Goal: Transaction & Acquisition: Book appointment/travel/reservation

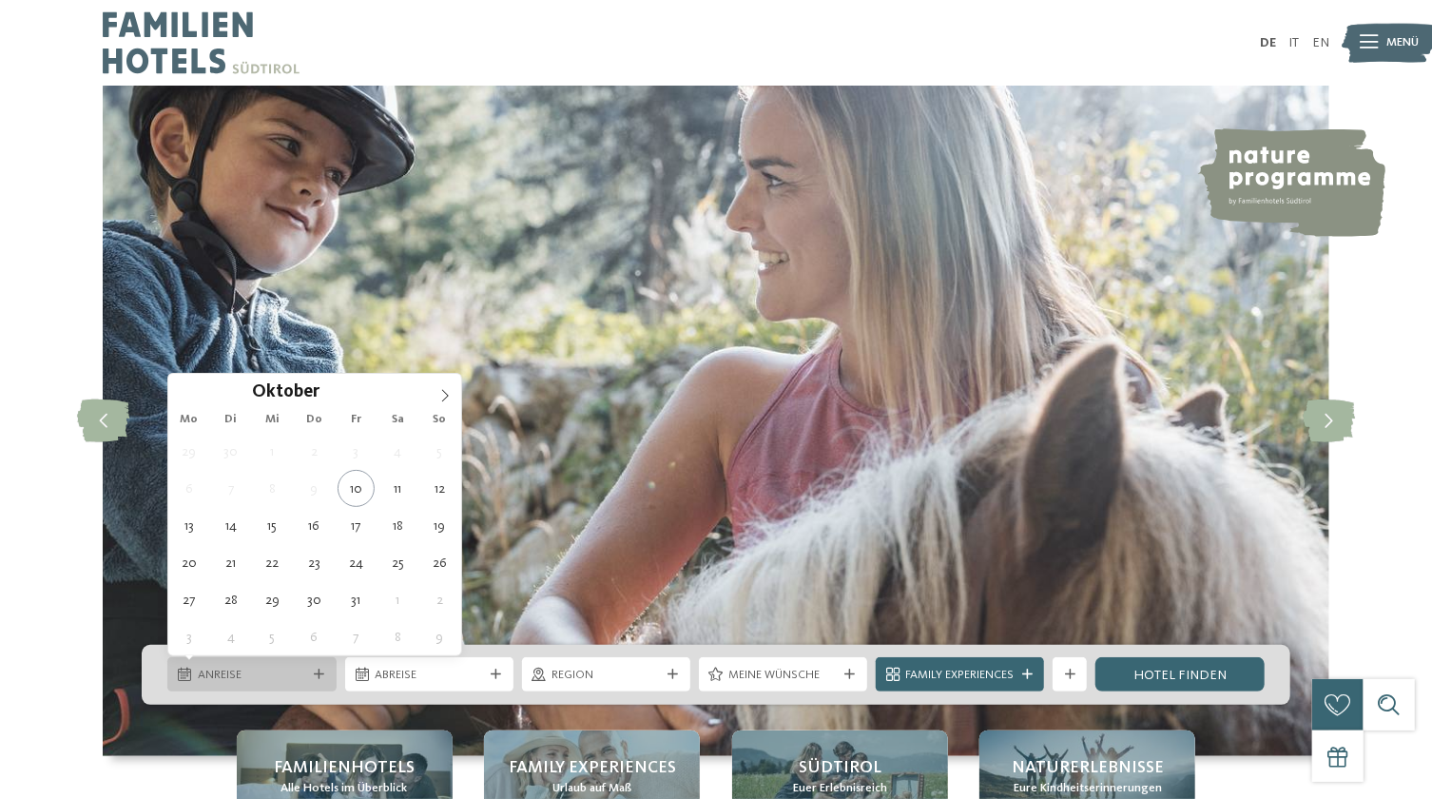
click at [261, 675] on span "Anreise" at bounding box center [252, 675] width 108 height 17
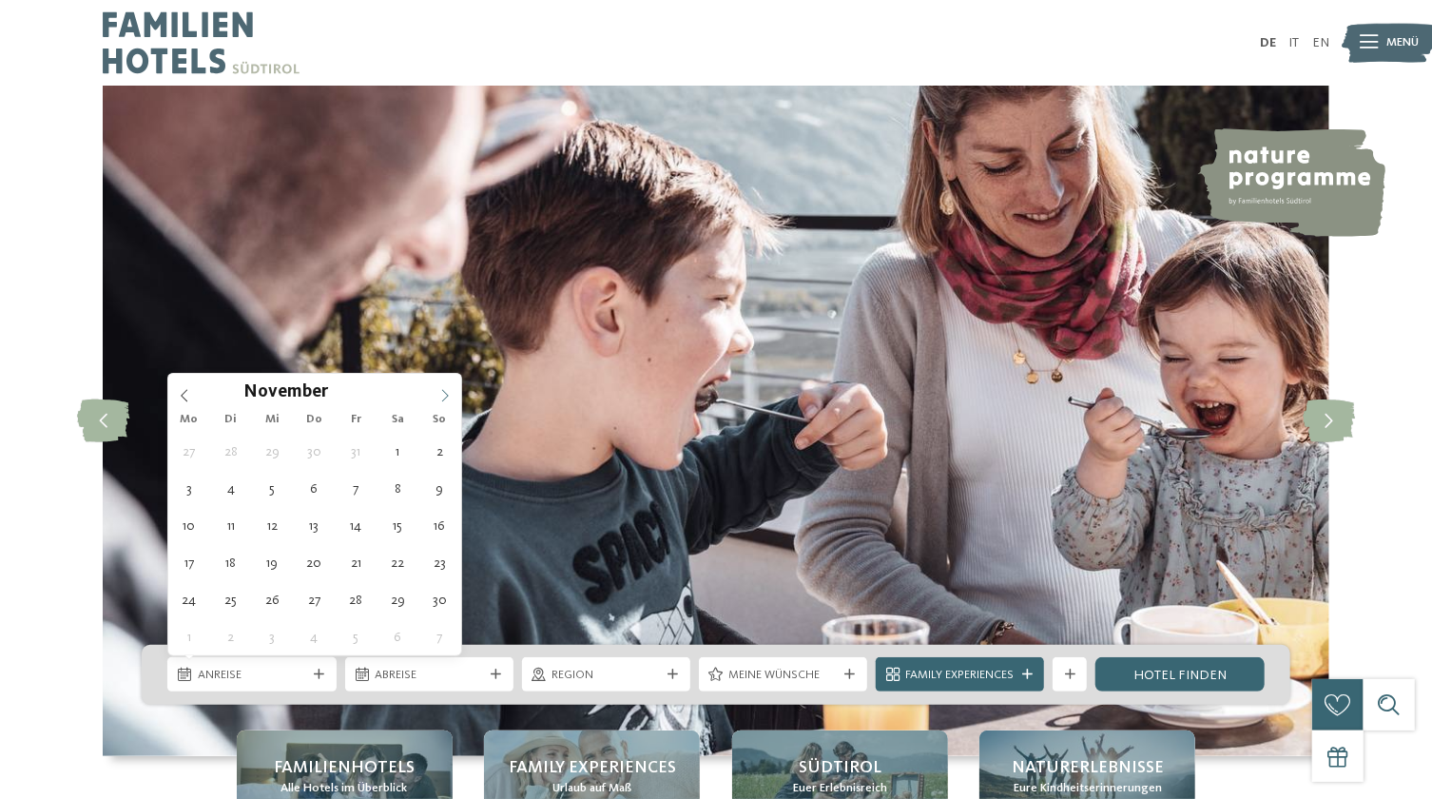
click at [443, 397] on icon at bounding box center [444, 395] width 13 height 13
click at [180, 396] on div "Oktober ****" at bounding box center [314, 390] width 293 height 32
type div "27.10.2025"
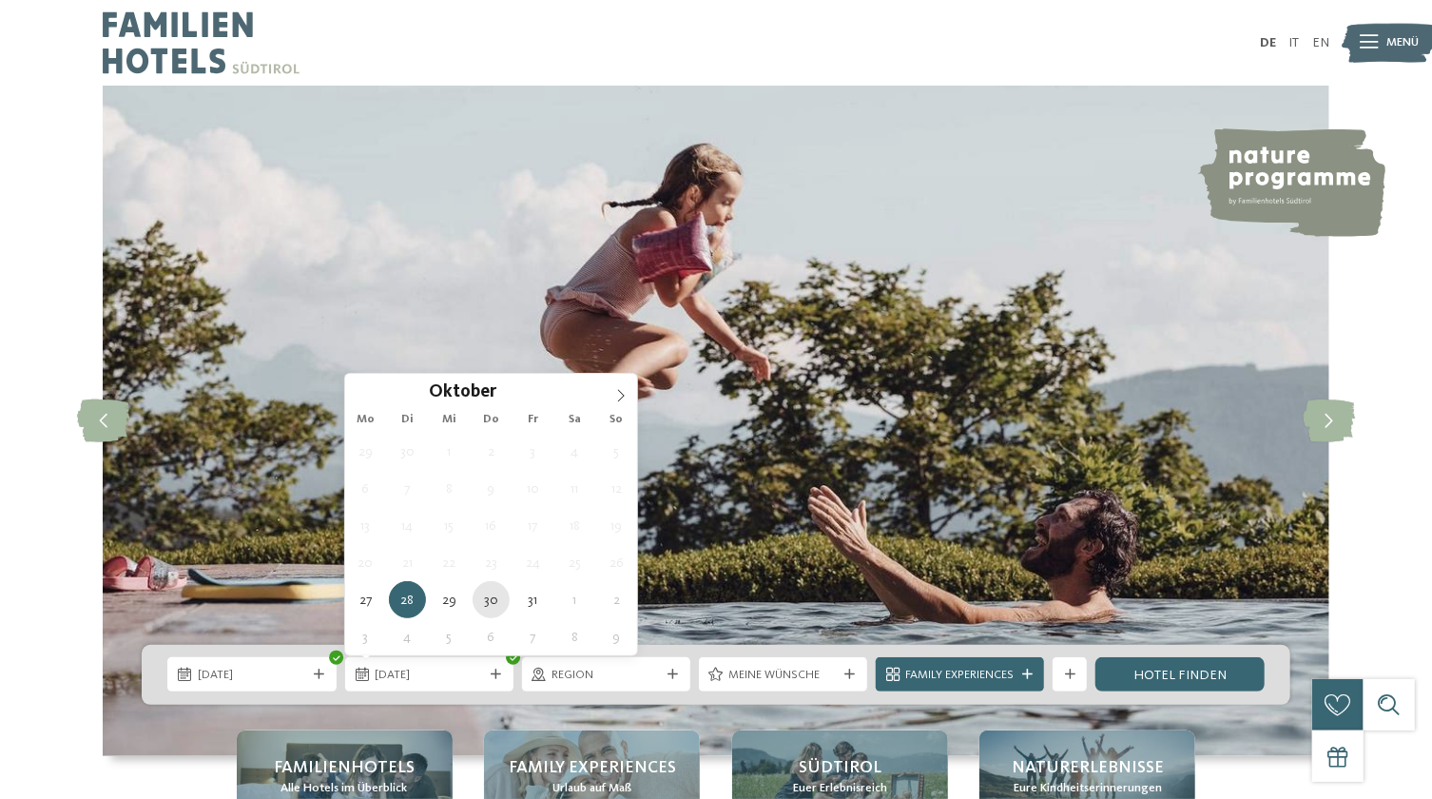
type div "30.10.2025"
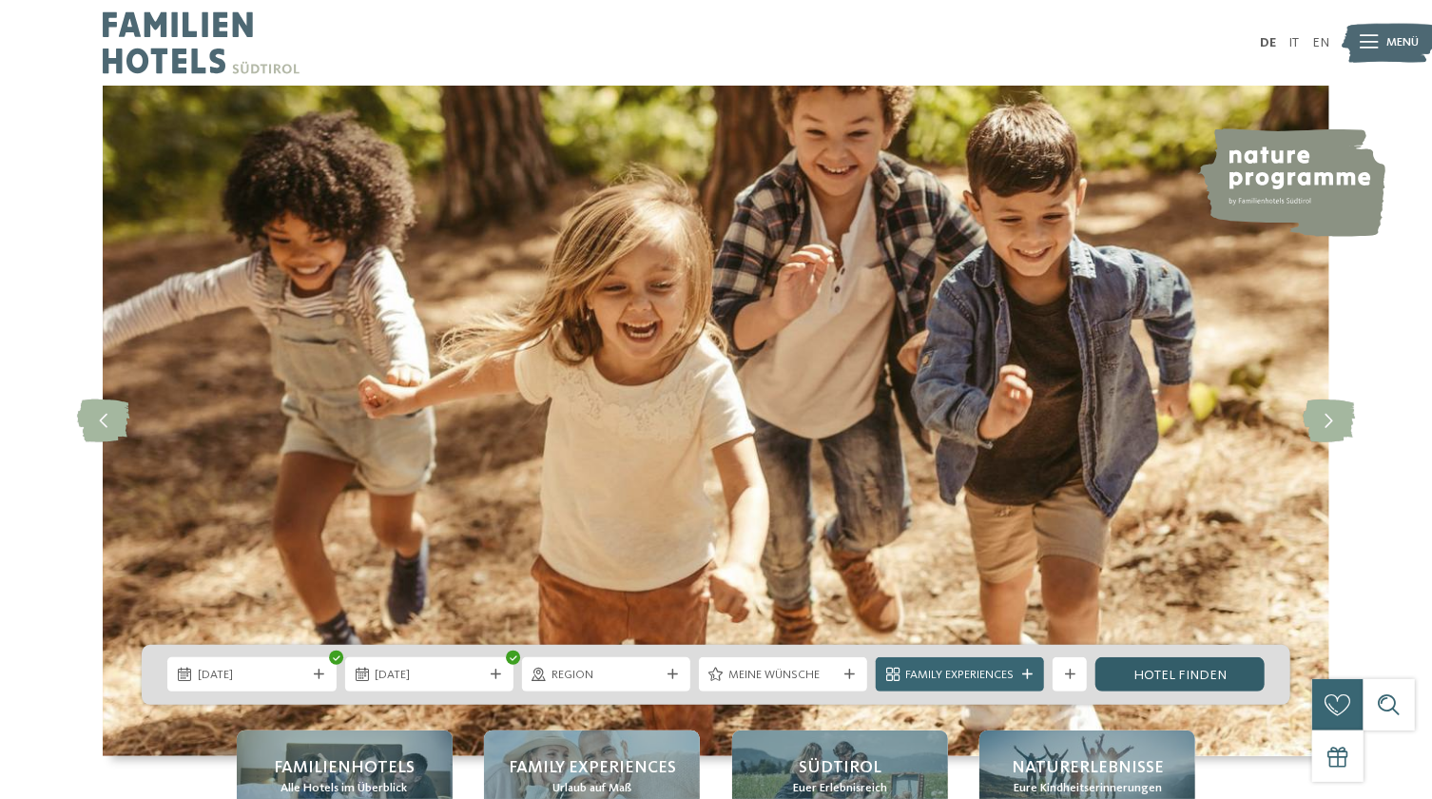
click at [1186, 675] on link "Hotel finden" at bounding box center [1179, 674] width 168 height 34
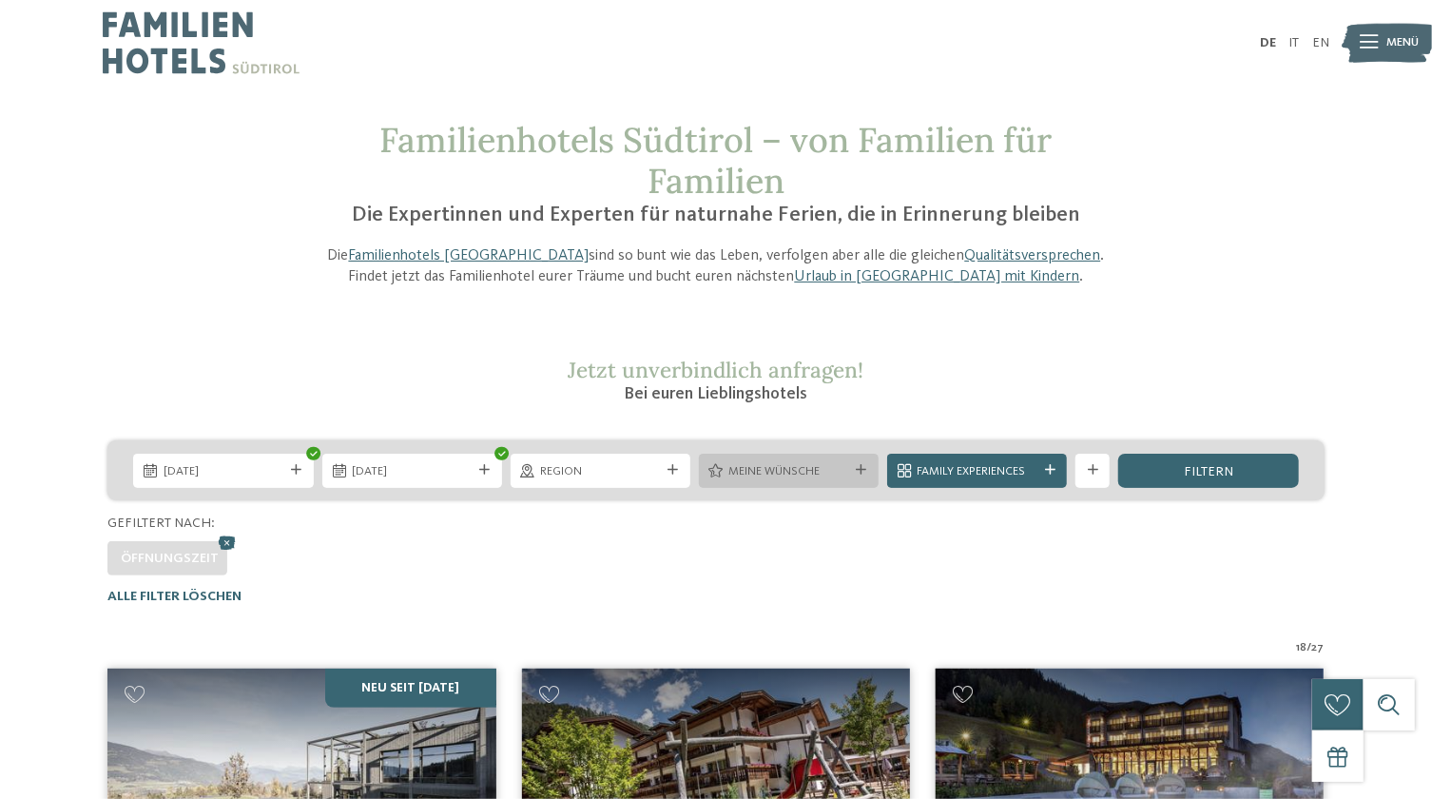
click at [866, 464] on div "Meine Wünsche" at bounding box center [789, 471] width 180 height 34
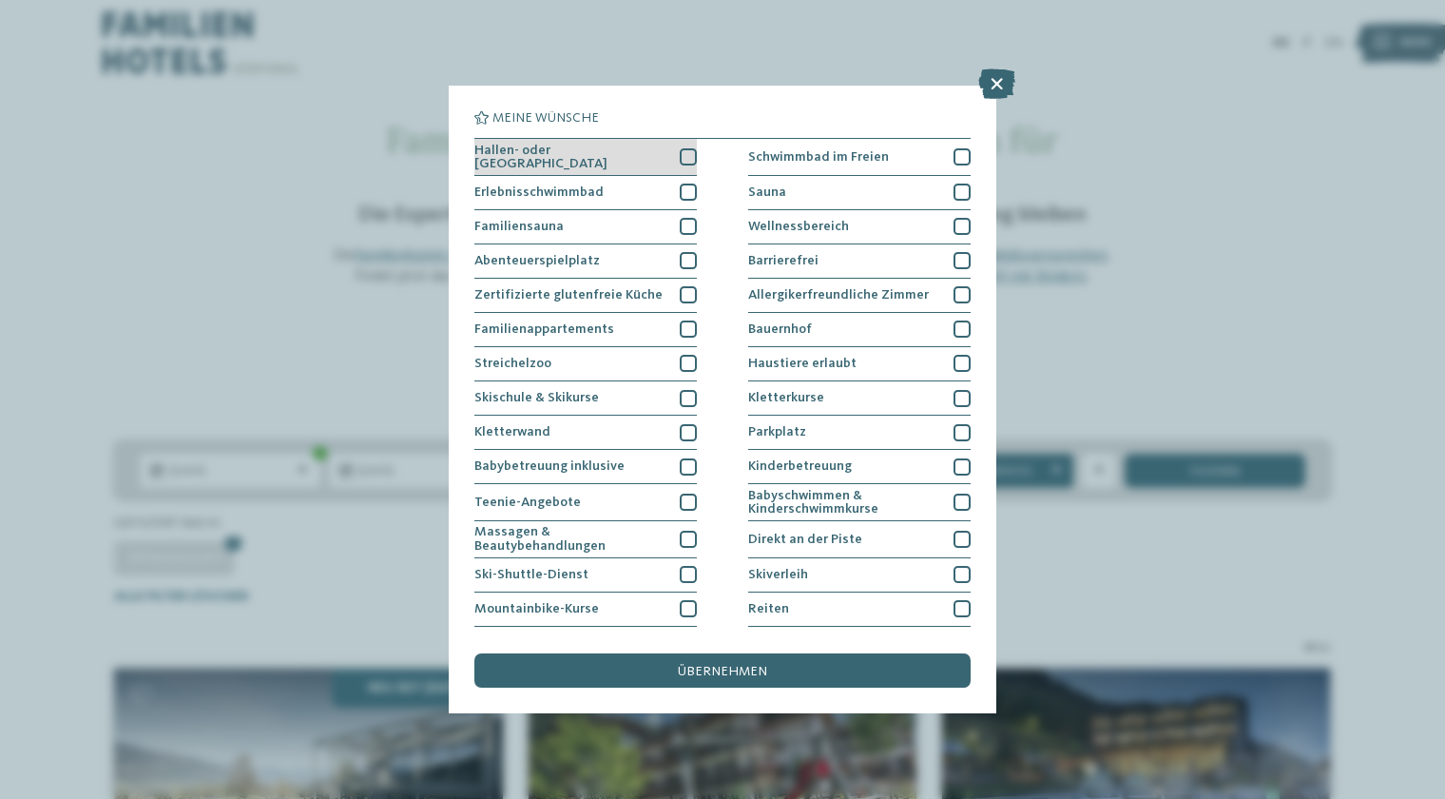
click at [684, 154] on div at bounding box center [688, 156] width 17 height 17
click at [678, 199] on div "Erlebnisschwimmbad" at bounding box center [585, 193] width 222 height 34
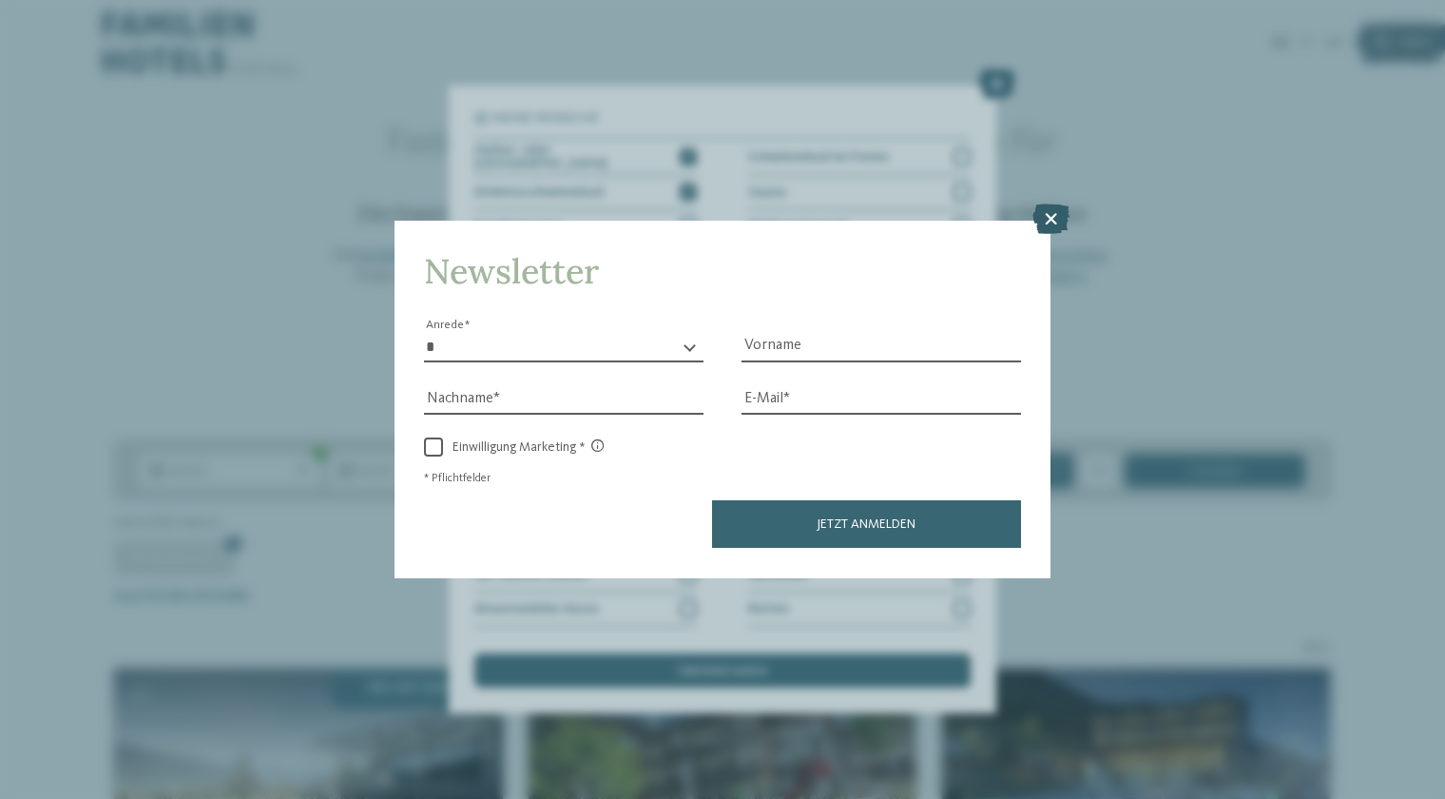
click at [1045, 215] on icon at bounding box center [1051, 219] width 37 height 30
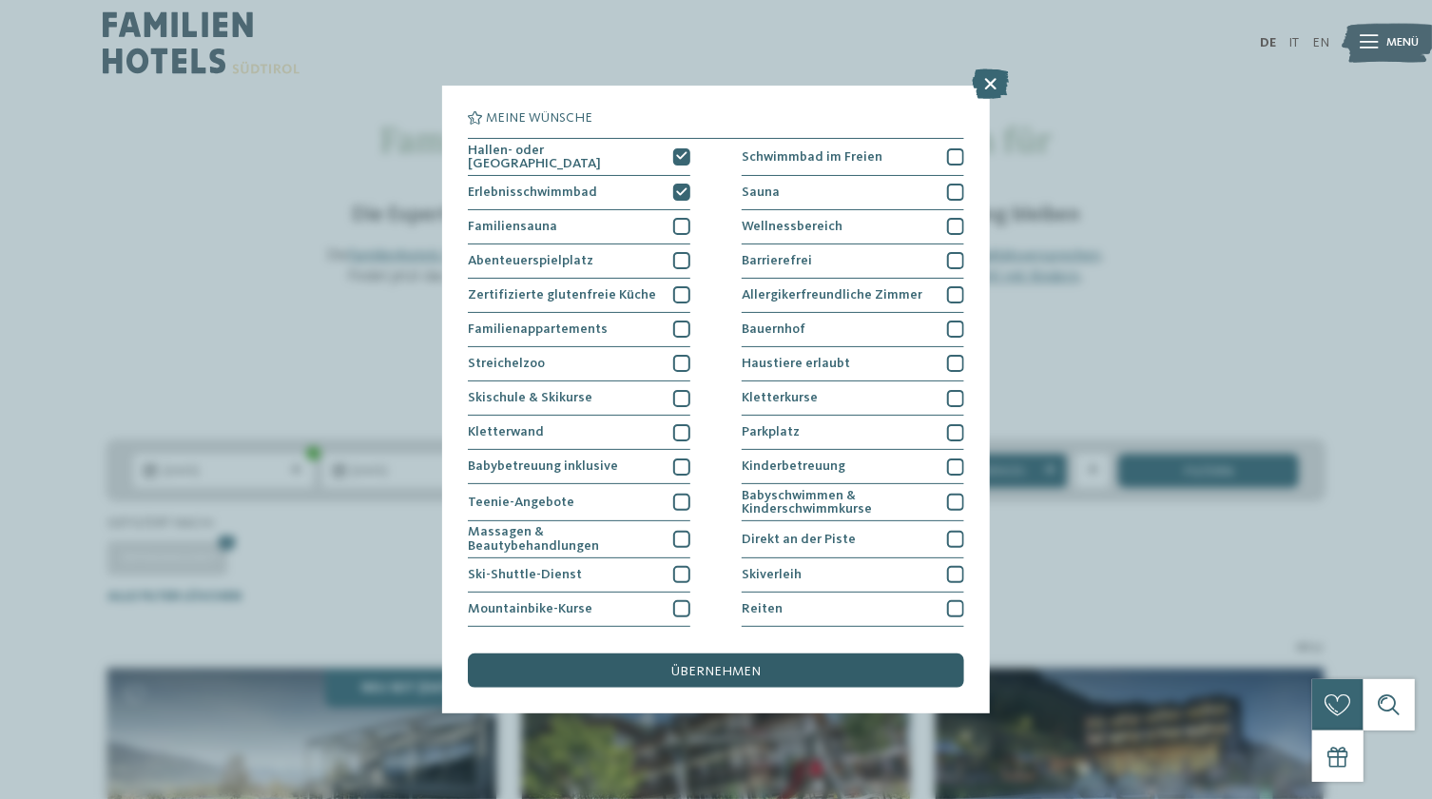
click at [705, 667] on span "übernehmen" at bounding box center [715, 671] width 89 height 13
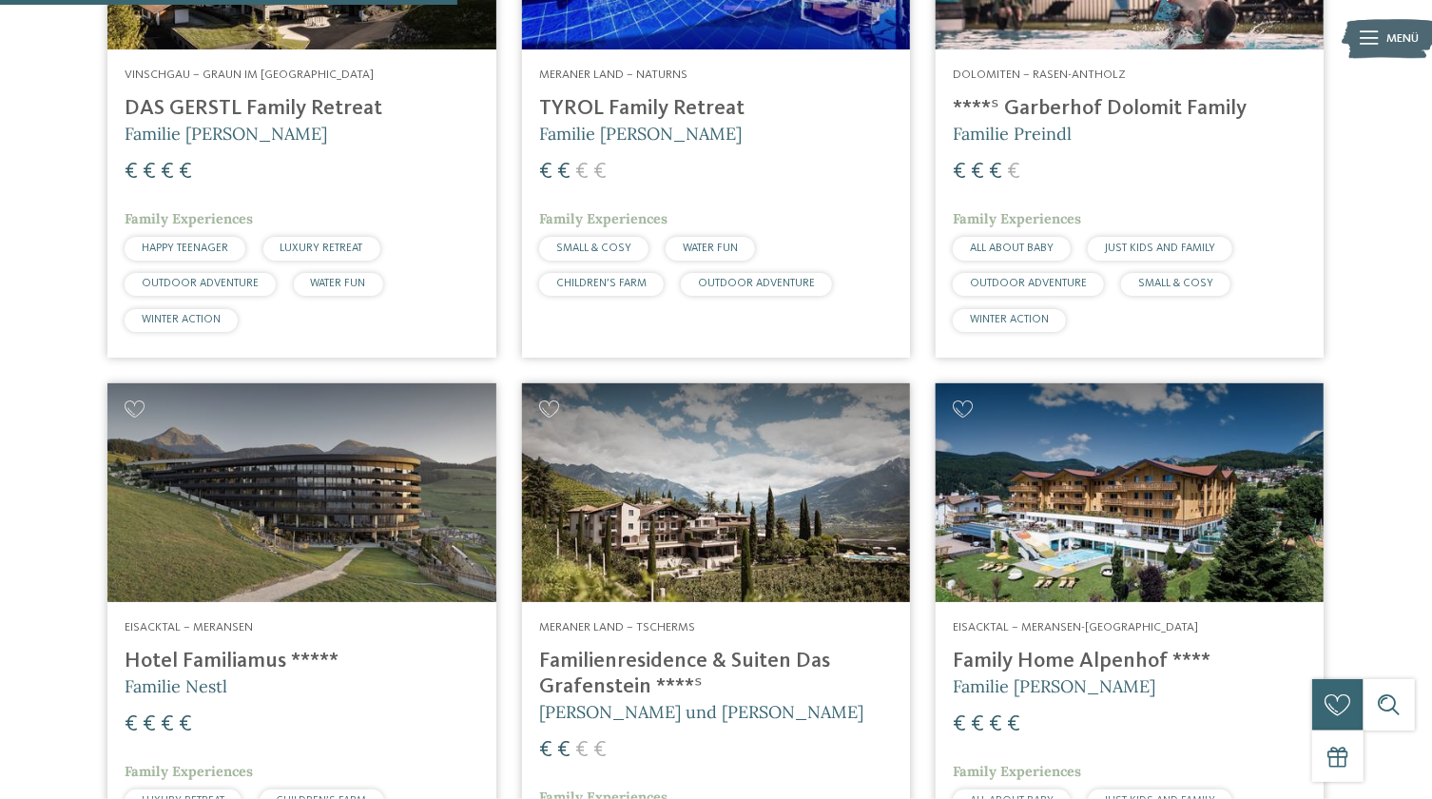
scroll to position [551, 0]
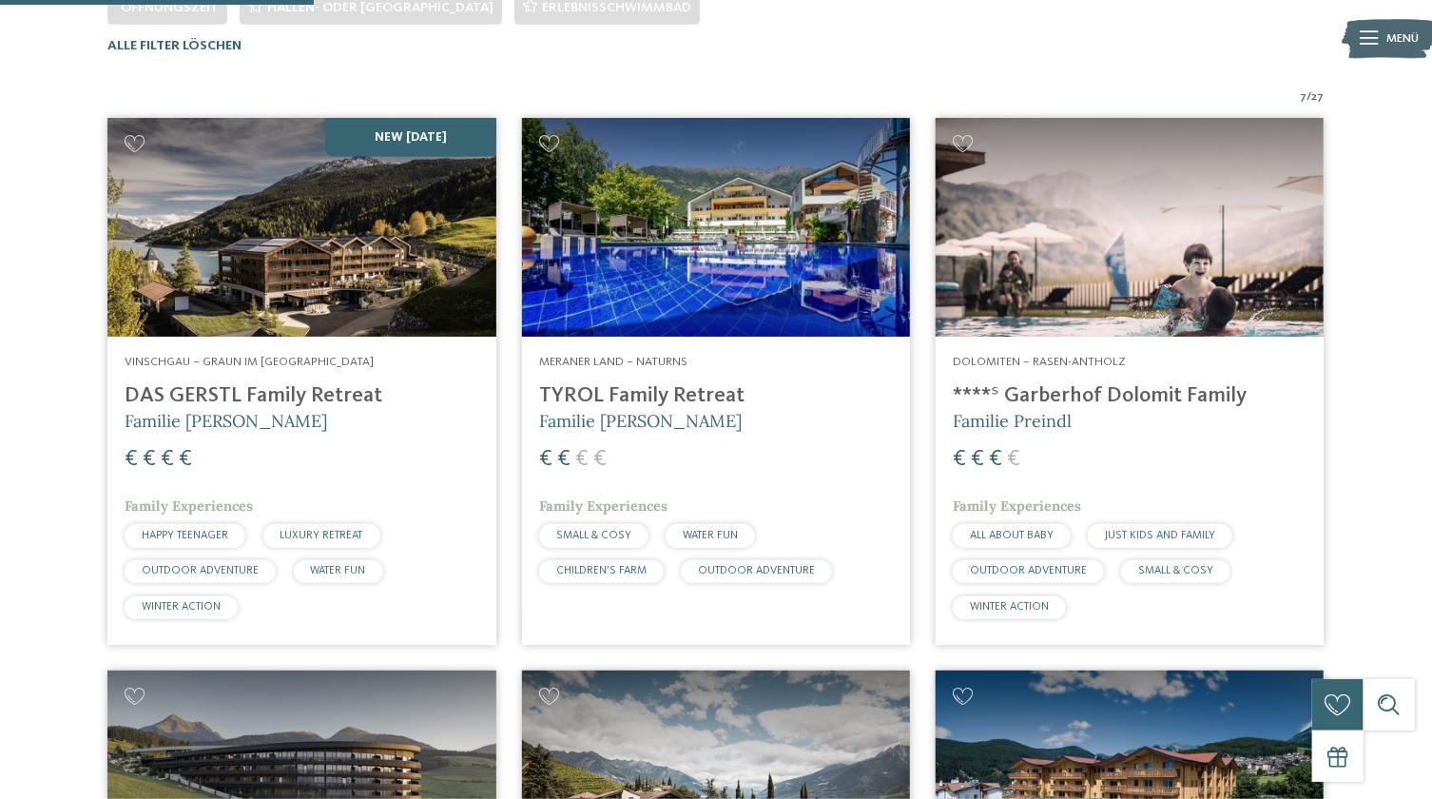
click at [1104, 396] on h4 "****ˢ Garberhof Dolomit Family" at bounding box center [1130, 396] width 354 height 26
click at [368, 244] on img at bounding box center [301, 227] width 388 height 219
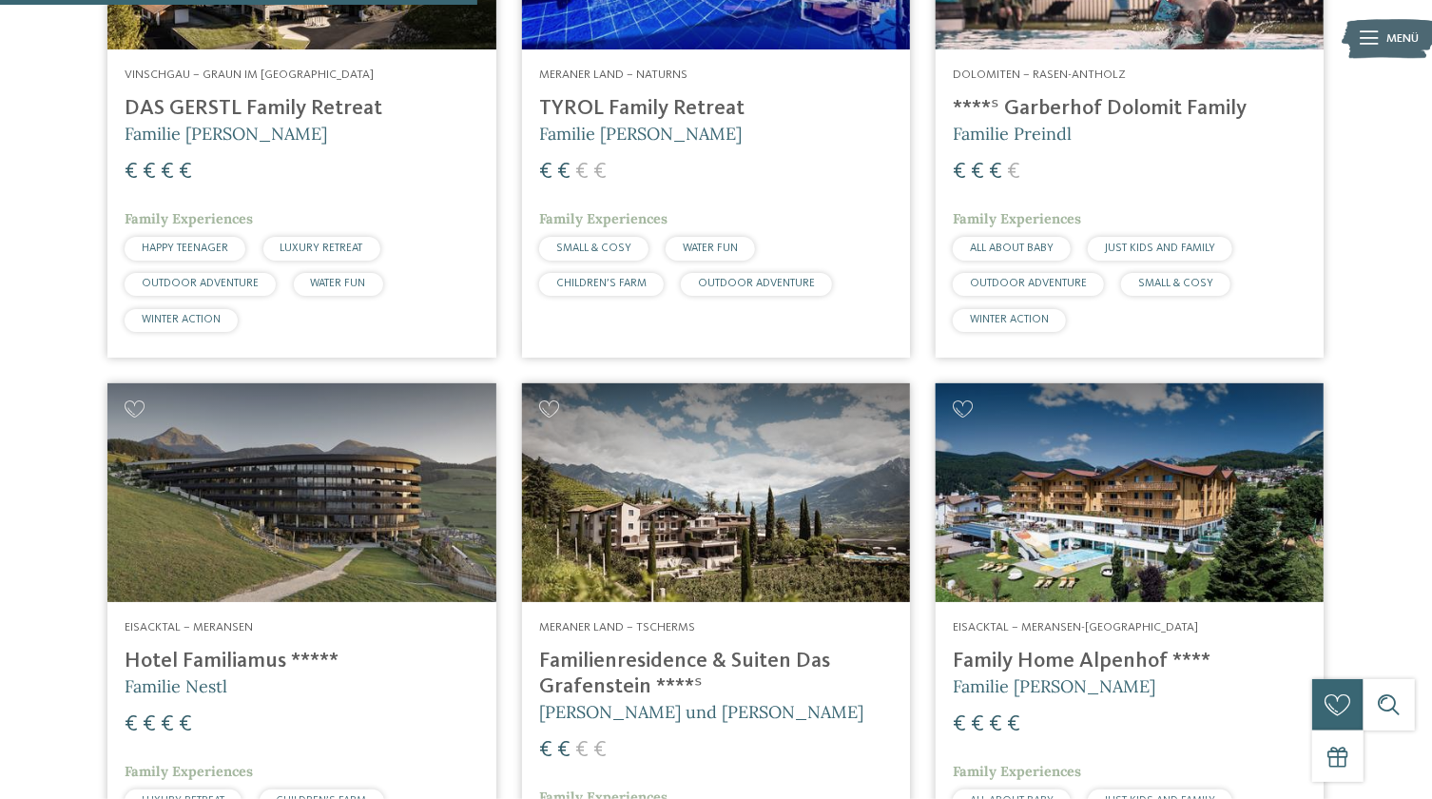
scroll to position [1127, 0]
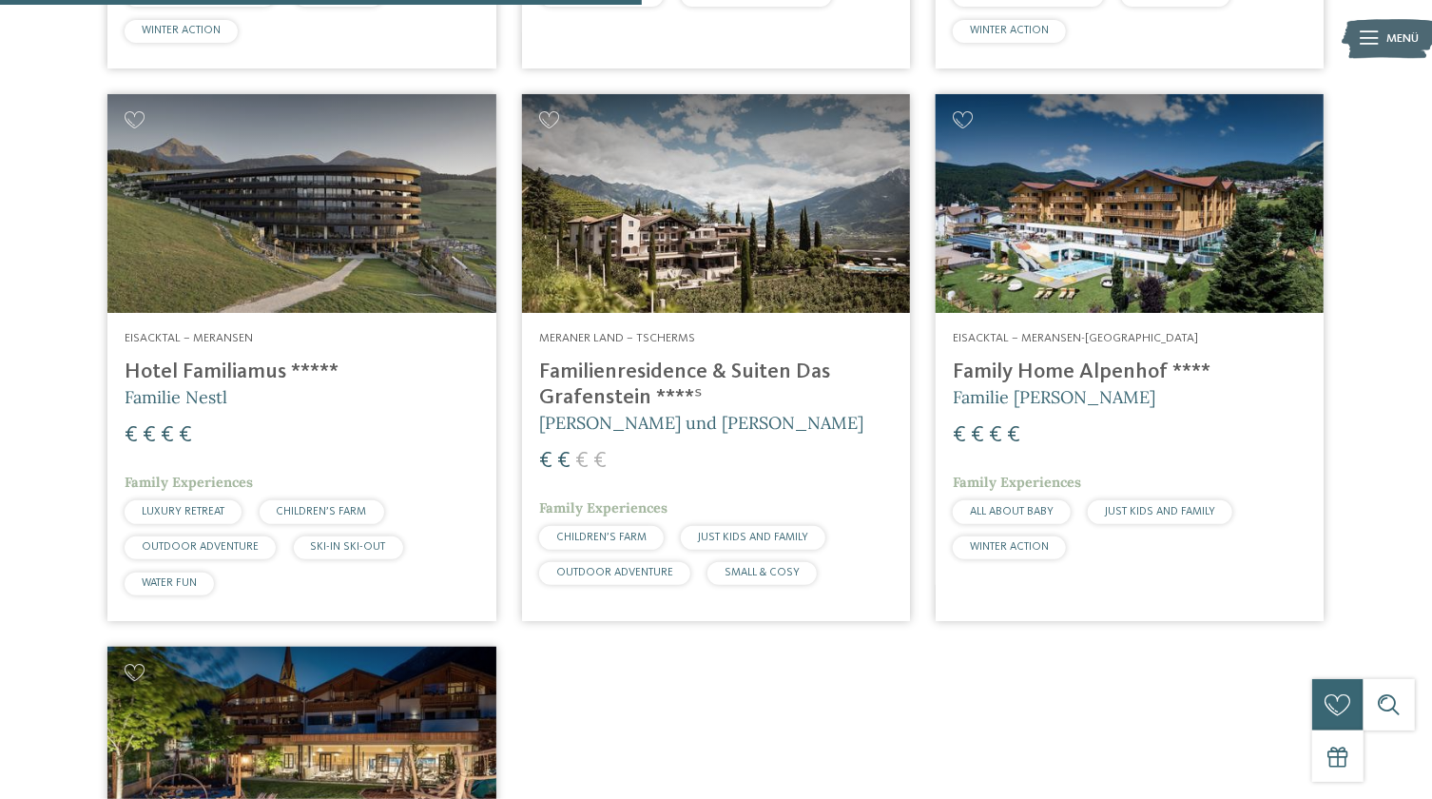
click at [1093, 264] on img at bounding box center [1130, 203] width 388 height 219
click at [290, 199] on img at bounding box center [301, 203] width 388 height 219
click at [344, 252] on img at bounding box center [301, 203] width 388 height 219
click at [235, 361] on h4 "Hotel Familiamus *****" at bounding box center [302, 372] width 354 height 26
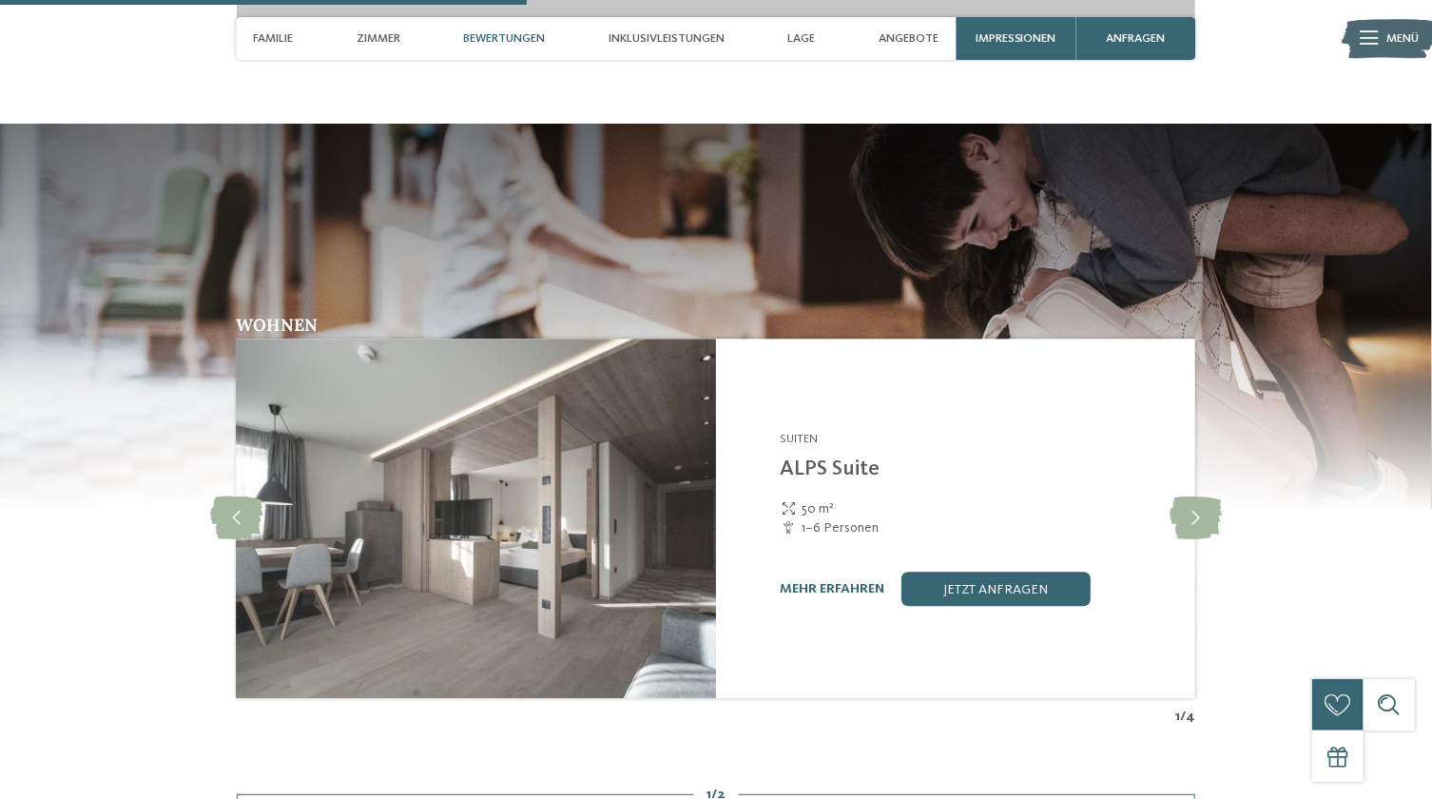
scroll to position [2593, 0]
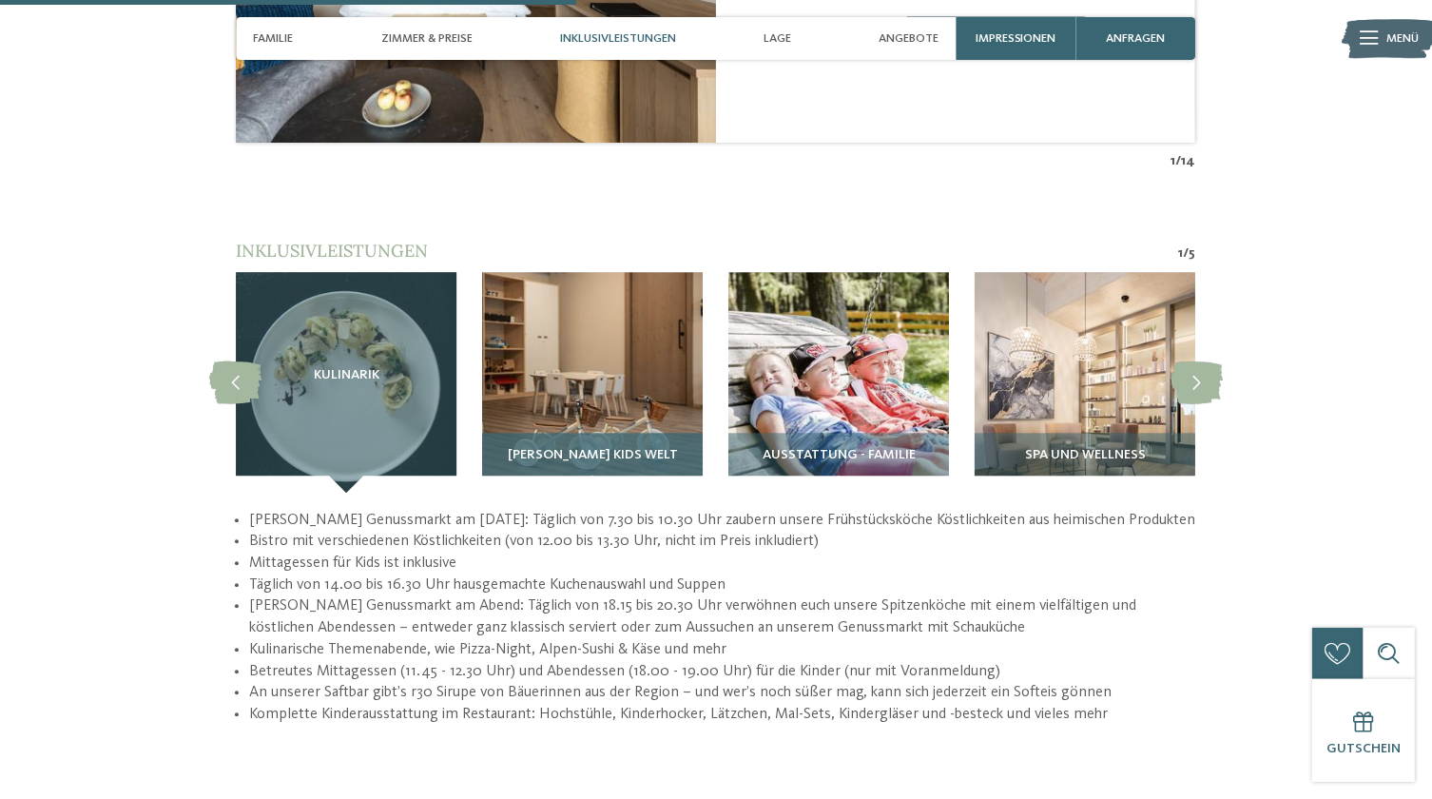
scroll to position [2305, 0]
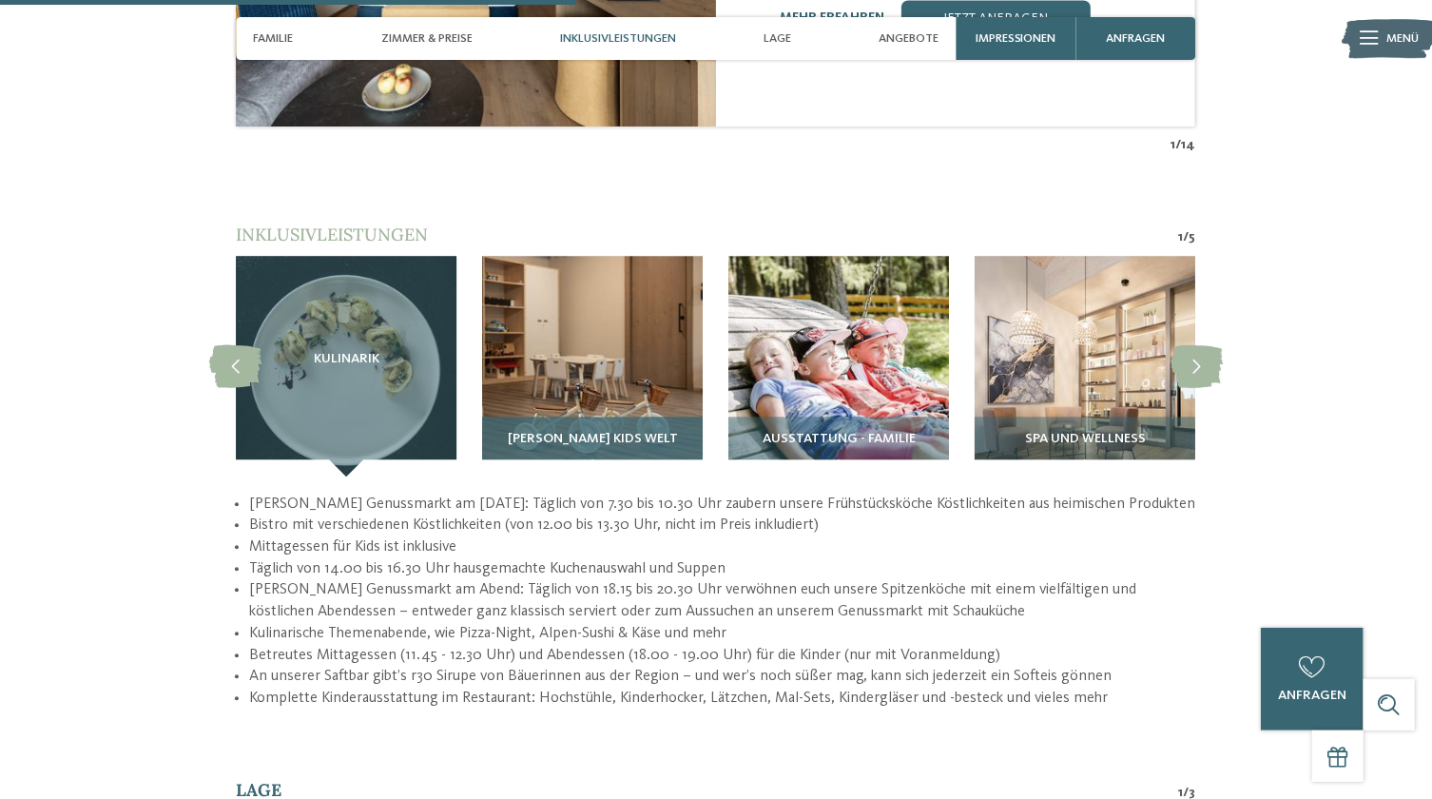
click at [609, 316] on img at bounding box center [592, 366] width 221 height 221
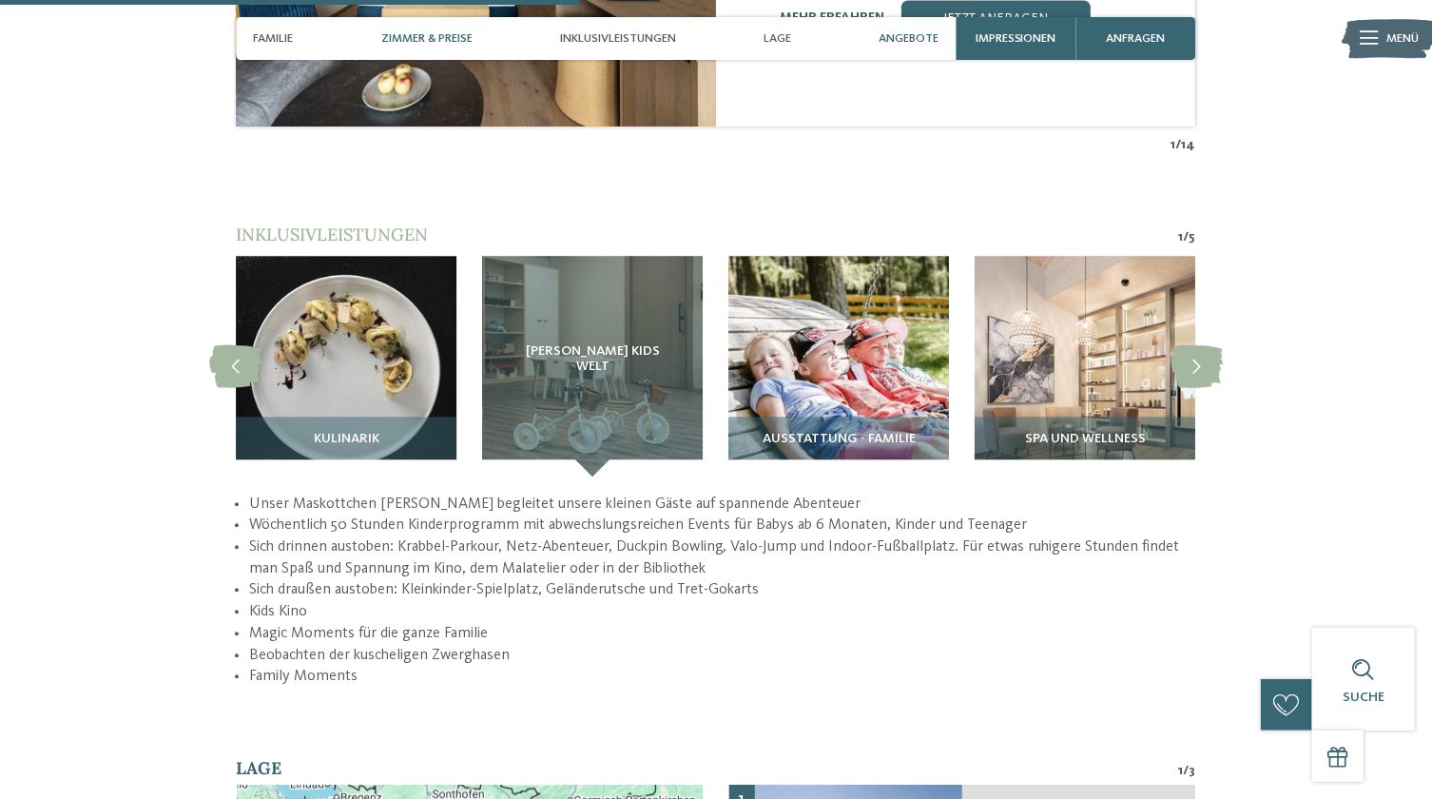
click at [911, 45] on span "Angebote" at bounding box center [909, 38] width 60 height 14
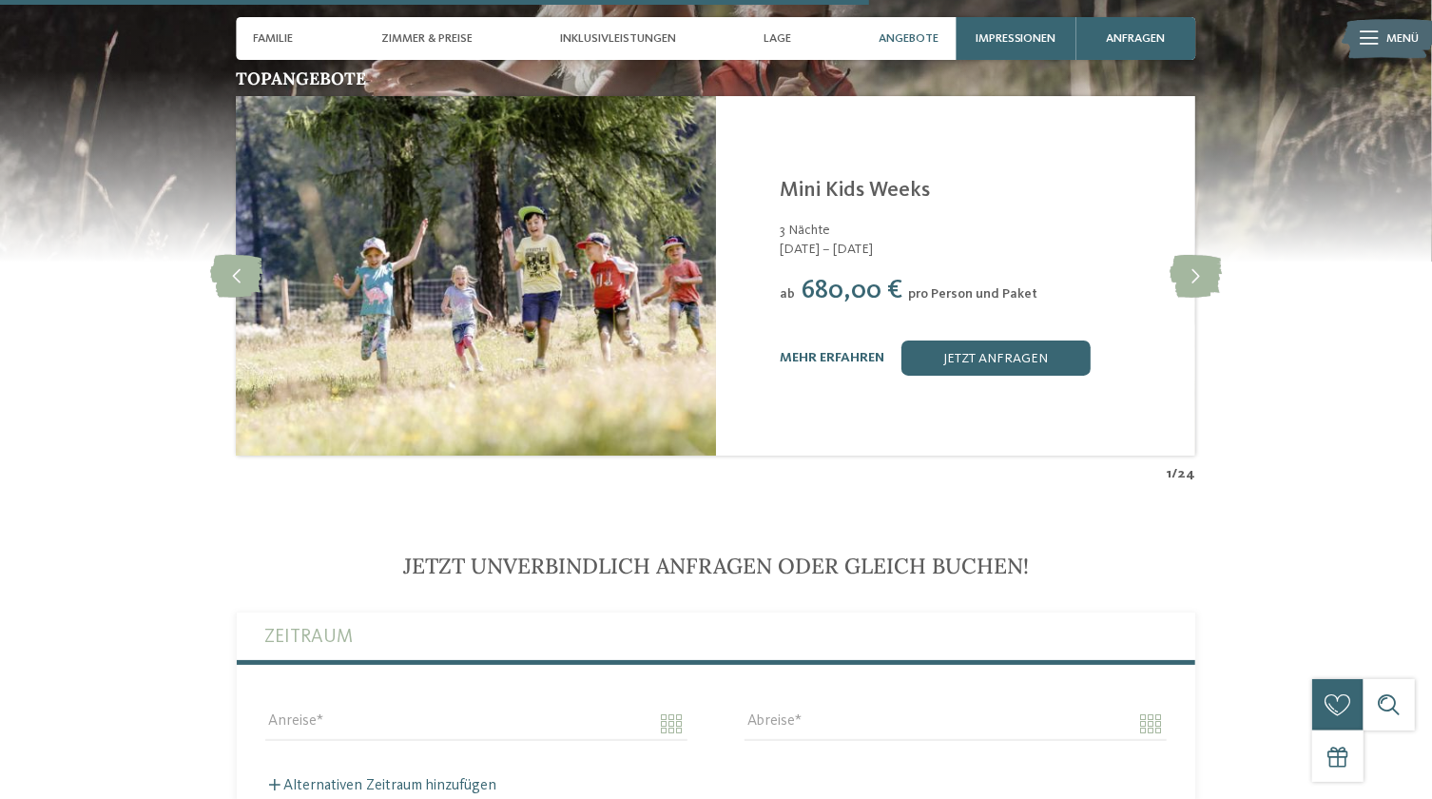
scroll to position [3713, 0]
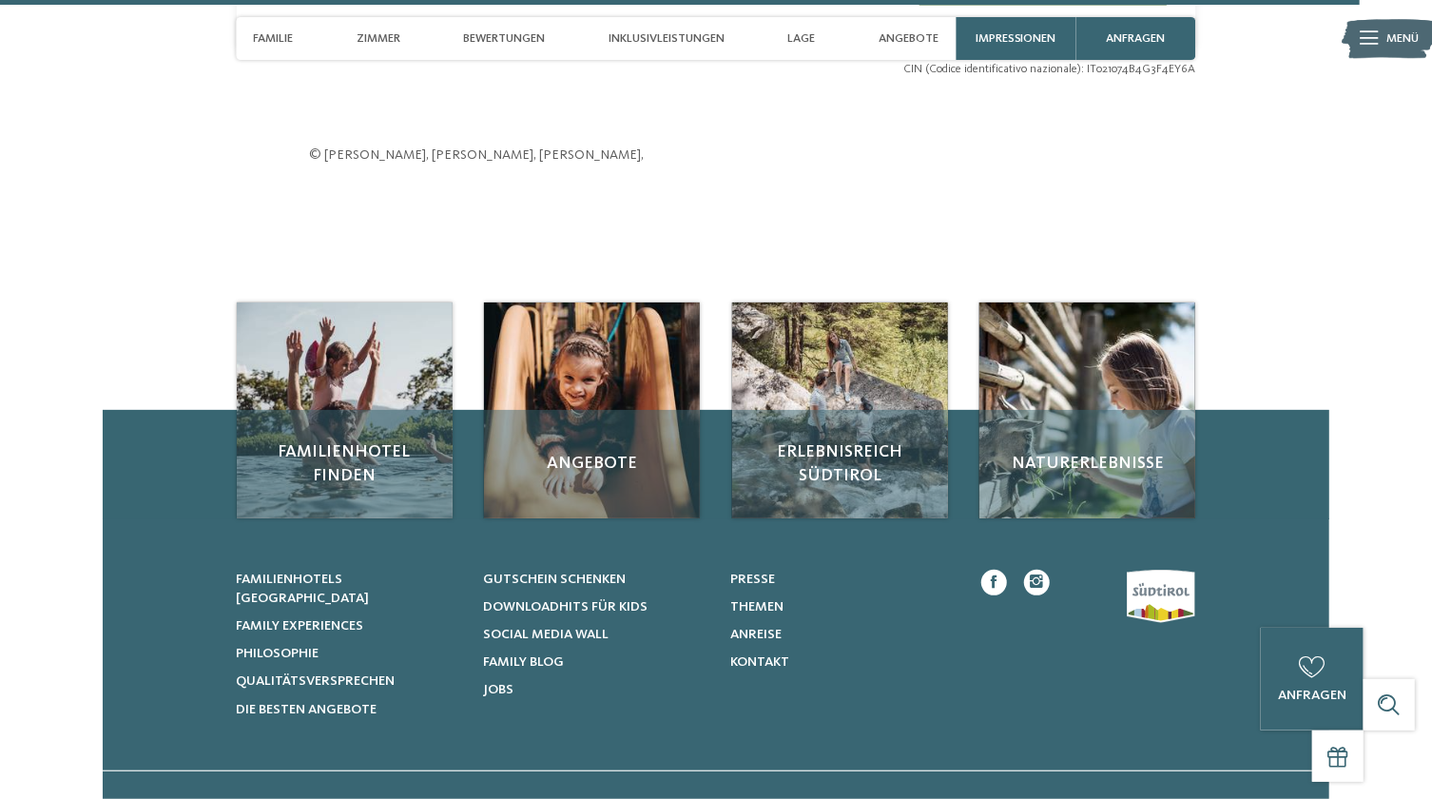
scroll to position [5440, 0]
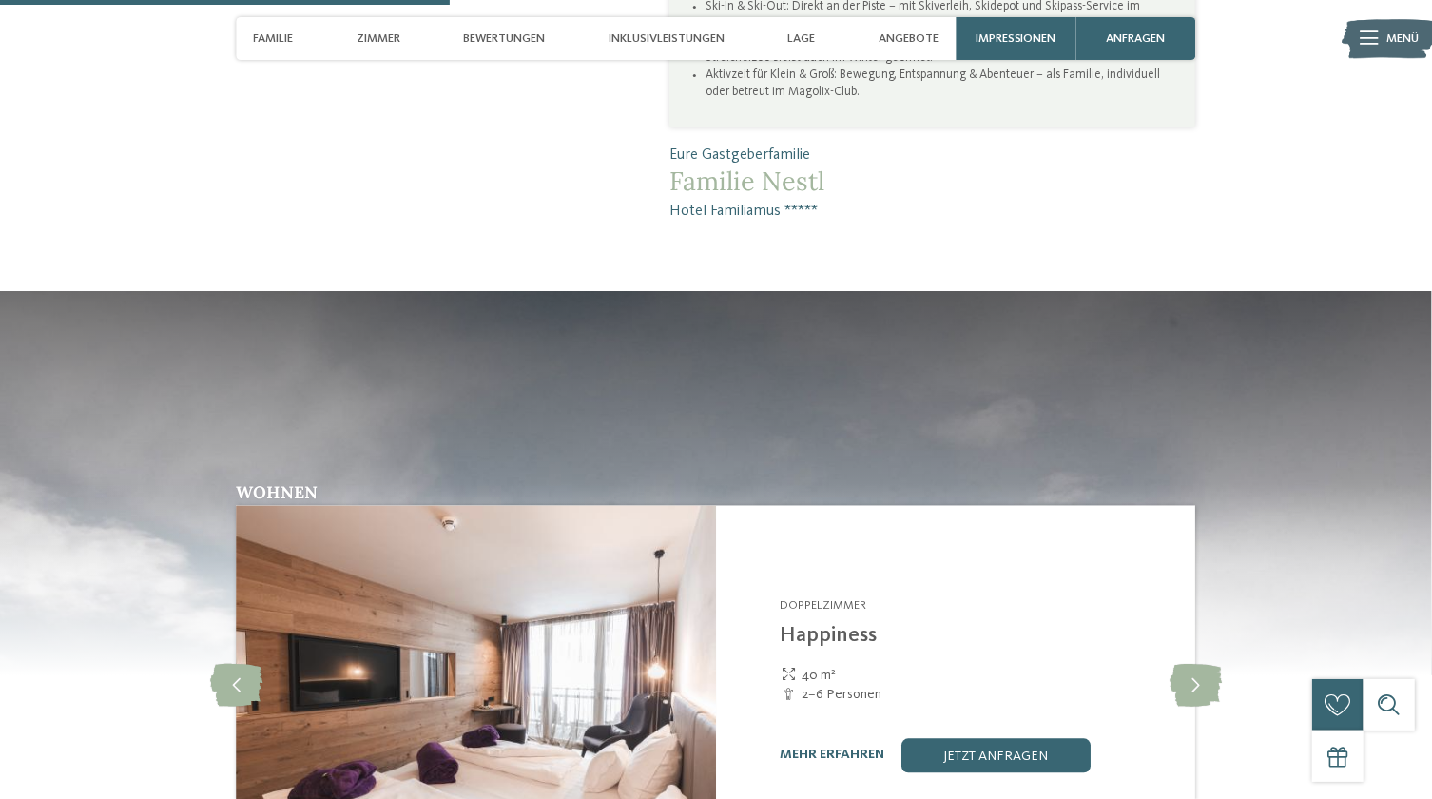
scroll to position [2016, 0]
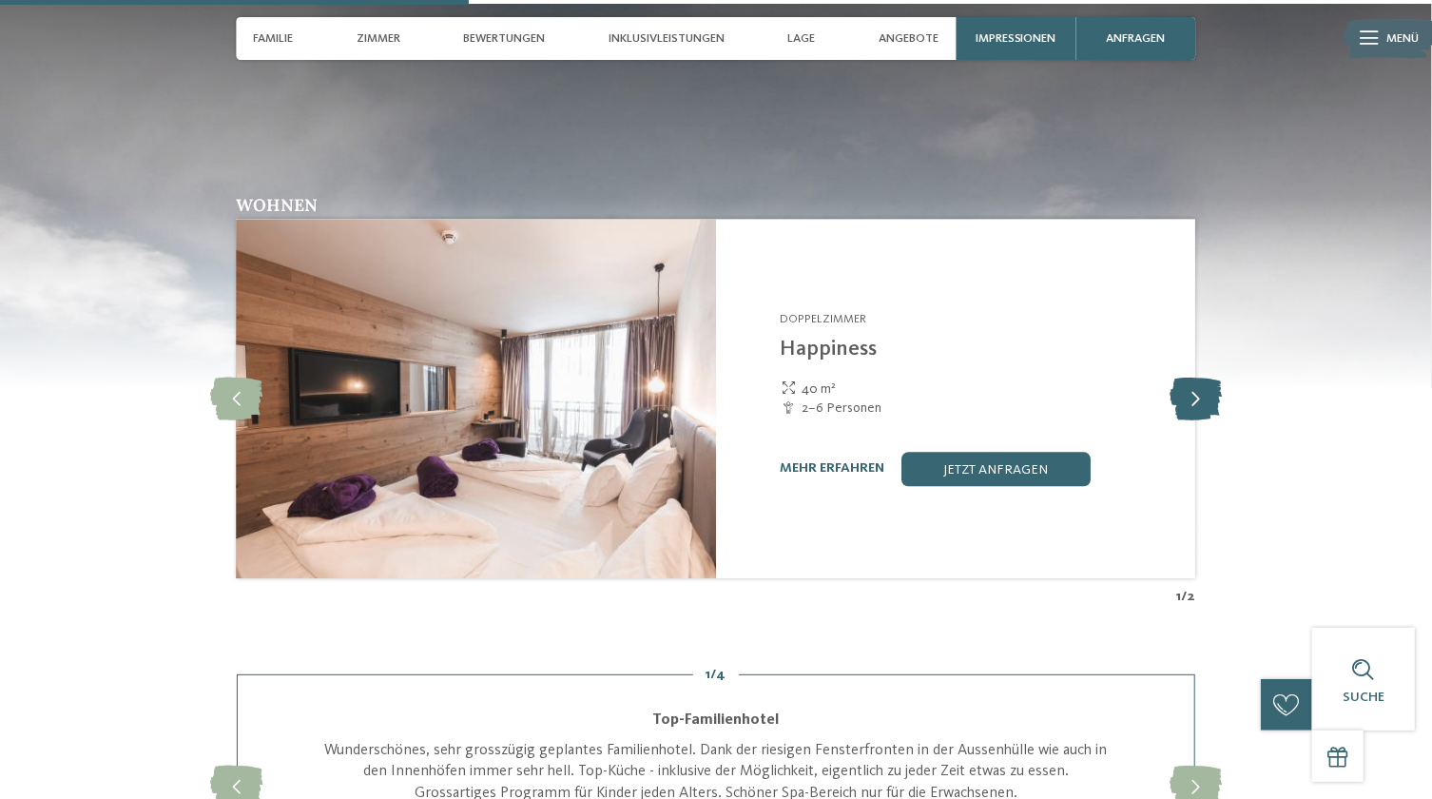
click at [1189, 383] on icon at bounding box center [1195, 398] width 52 height 43
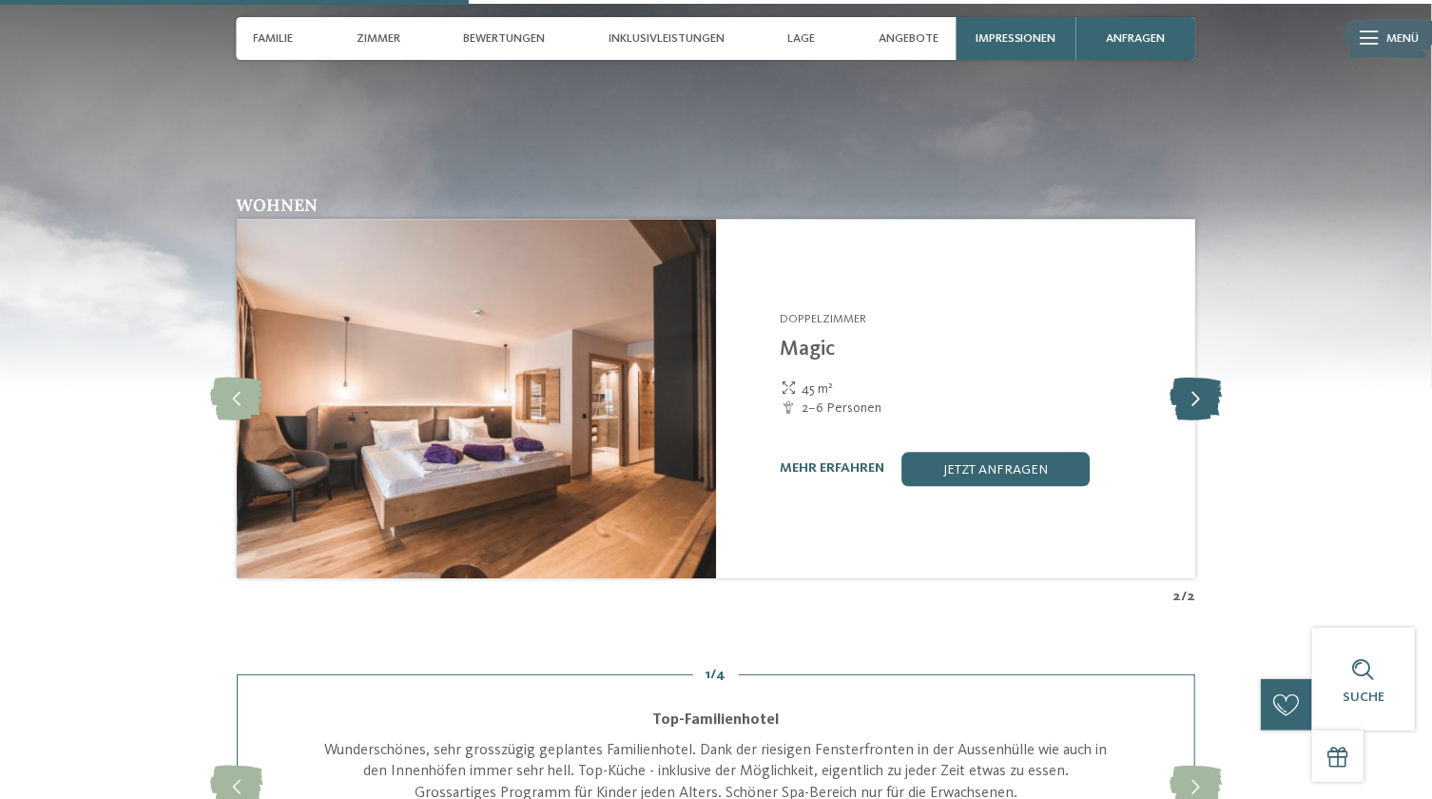
click at [1189, 383] on icon at bounding box center [1195, 398] width 52 height 43
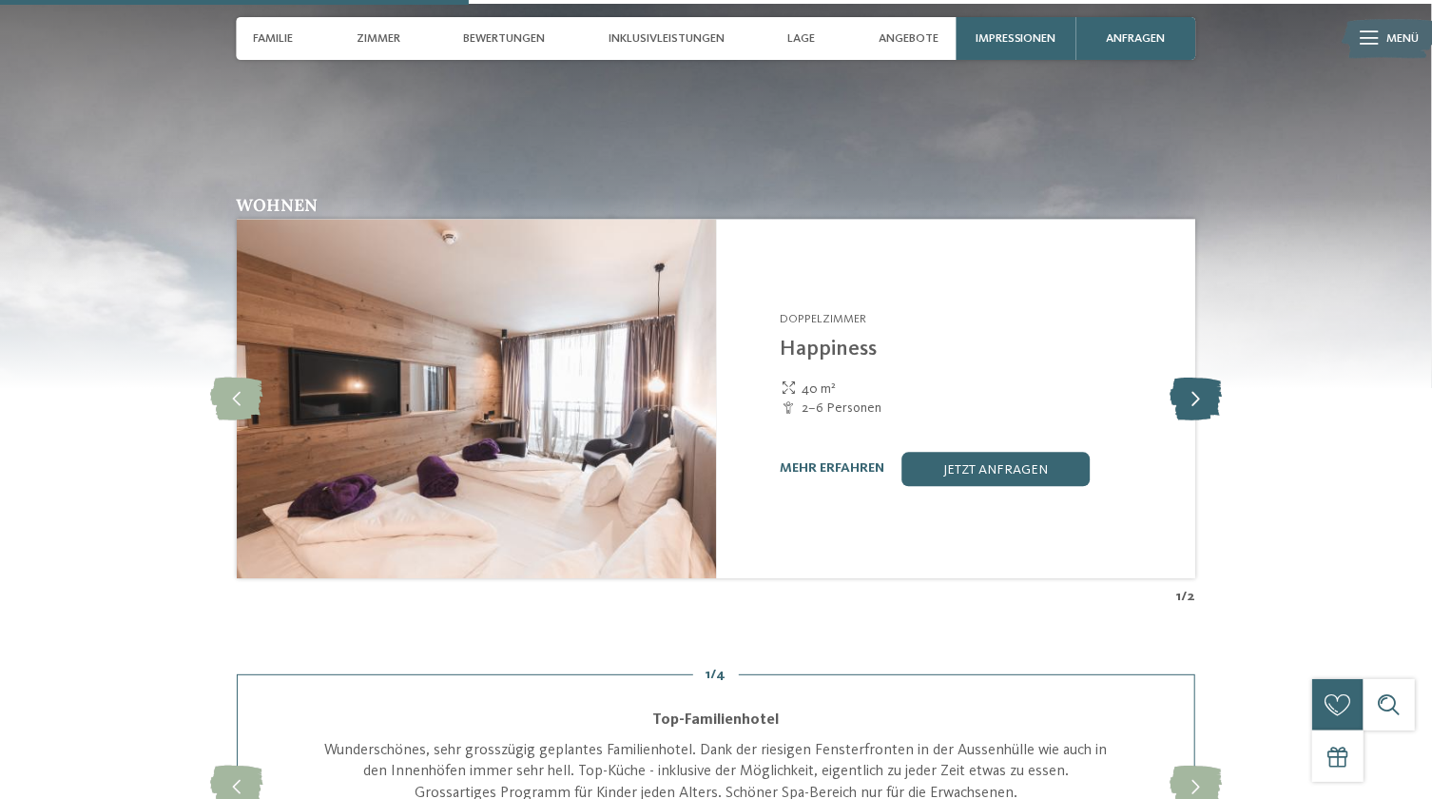
click at [1189, 383] on icon at bounding box center [1195, 398] width 52 height 43
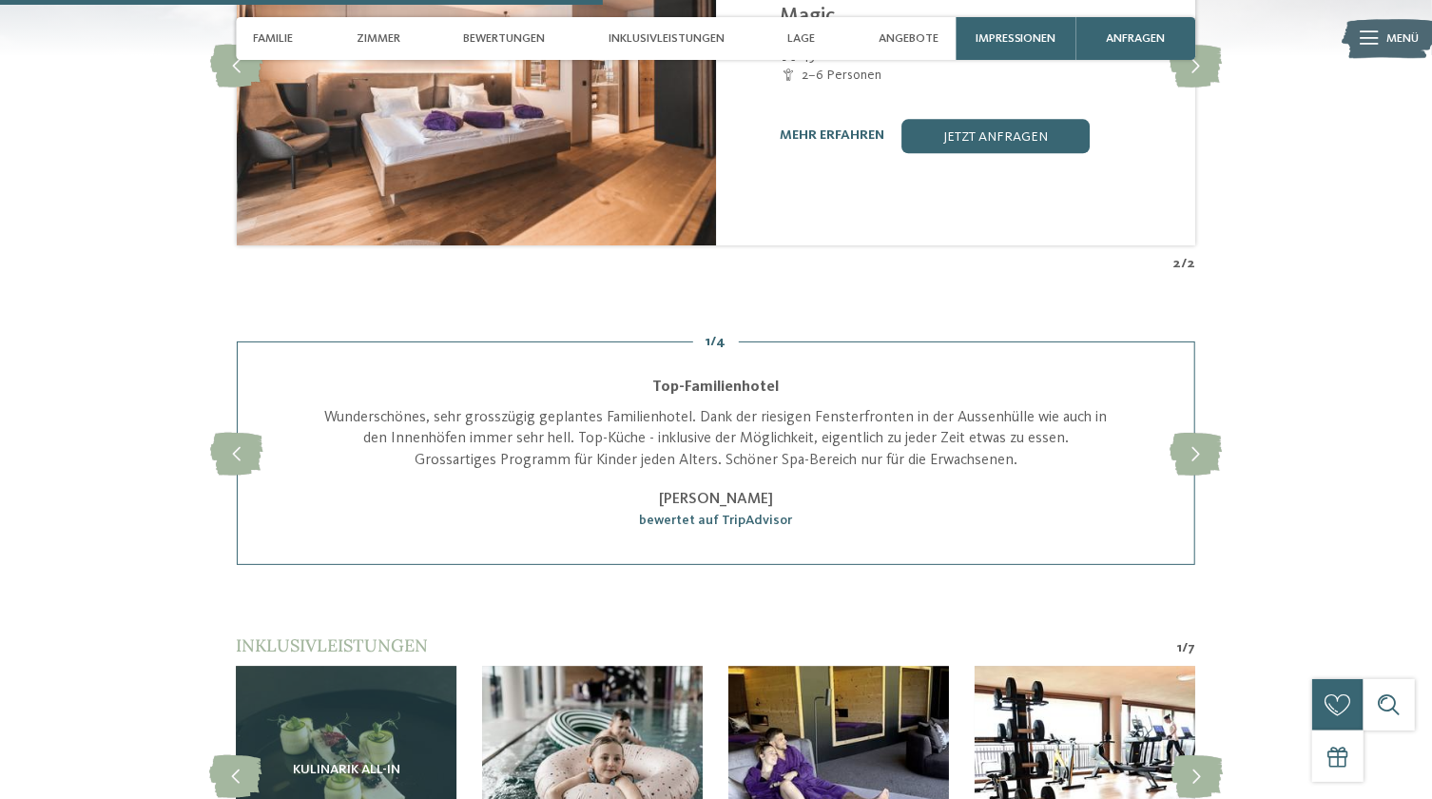
scroll to position [2593, 0]
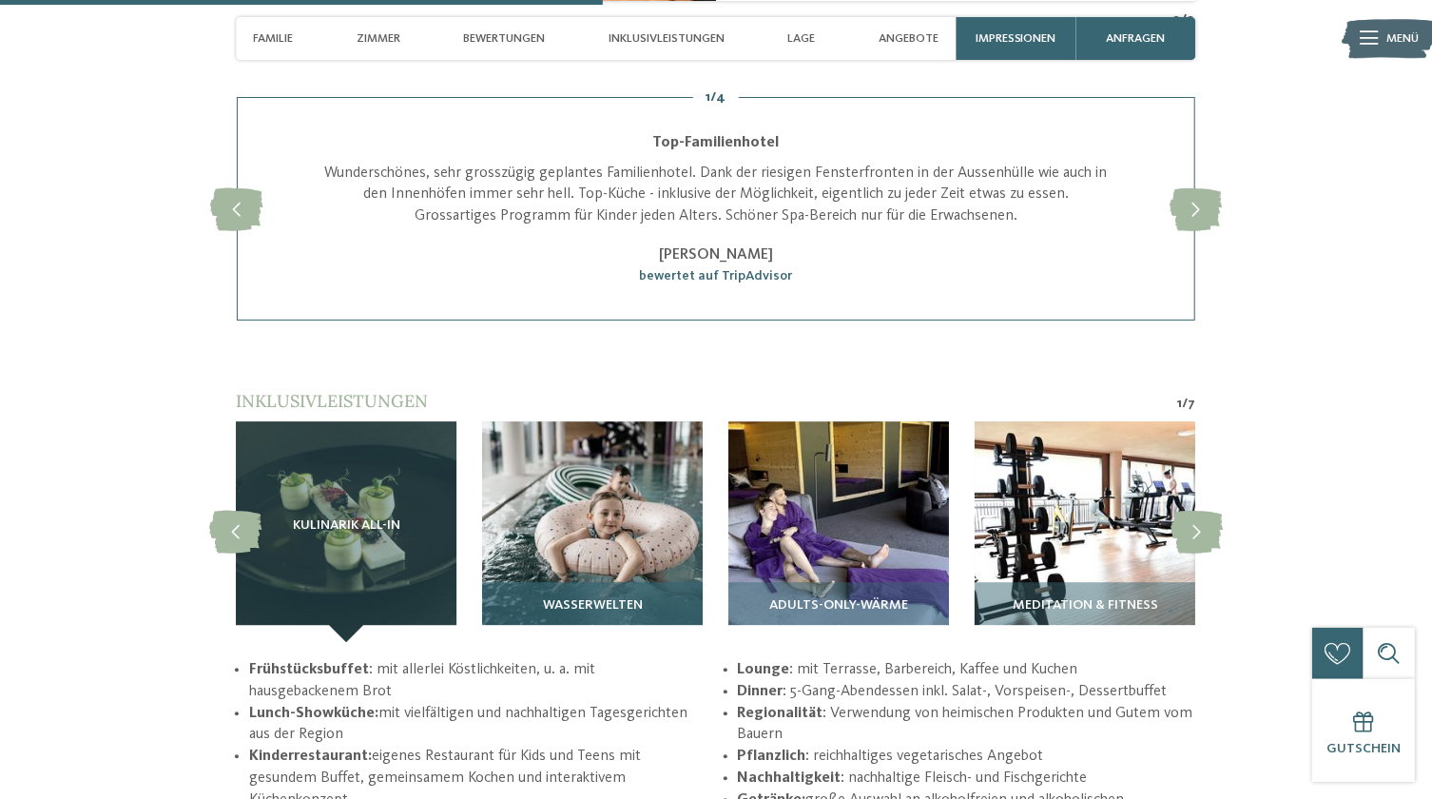
click at [566, 539] on img at bounding box center [592, 531] width 221 height 221
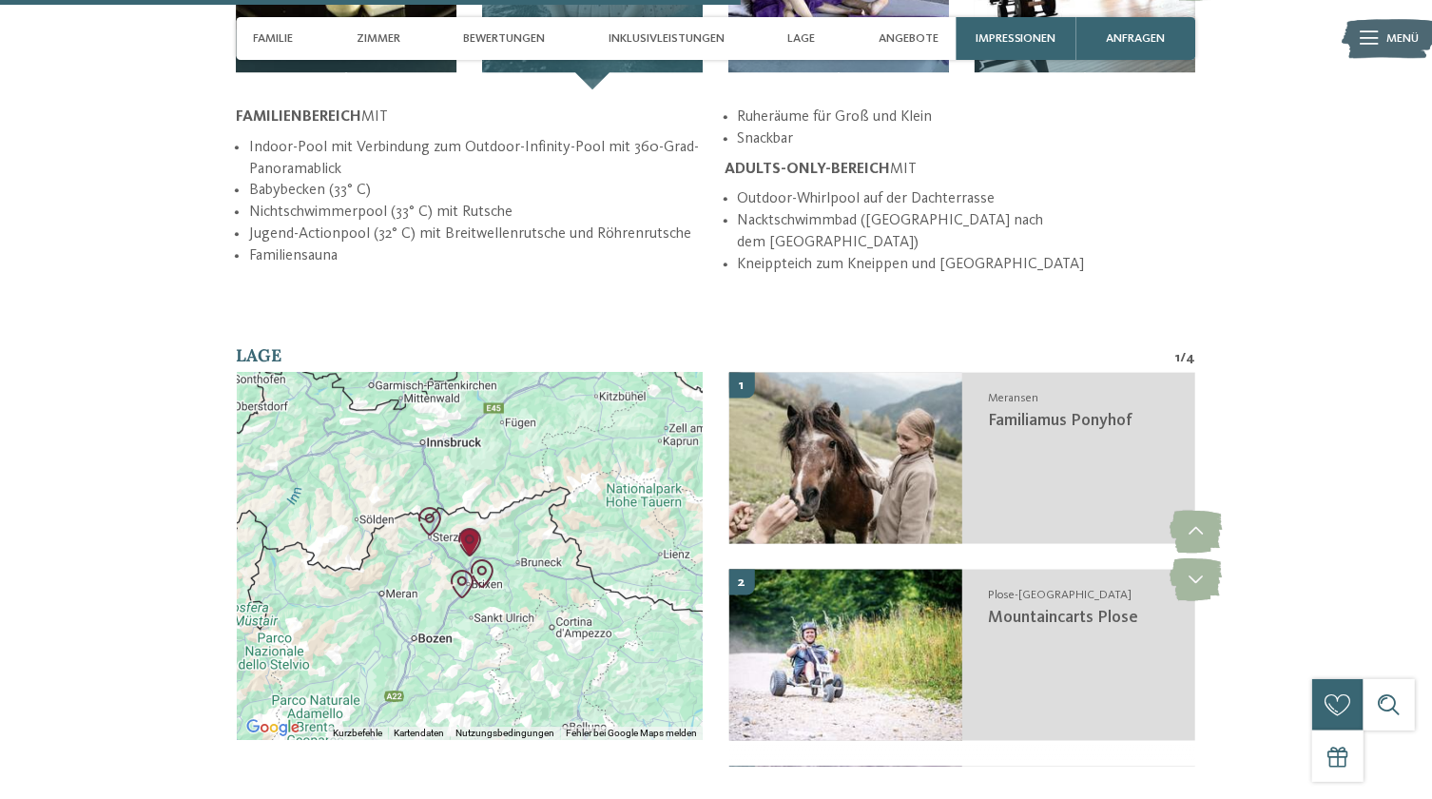
scroll to position [3169, 0]
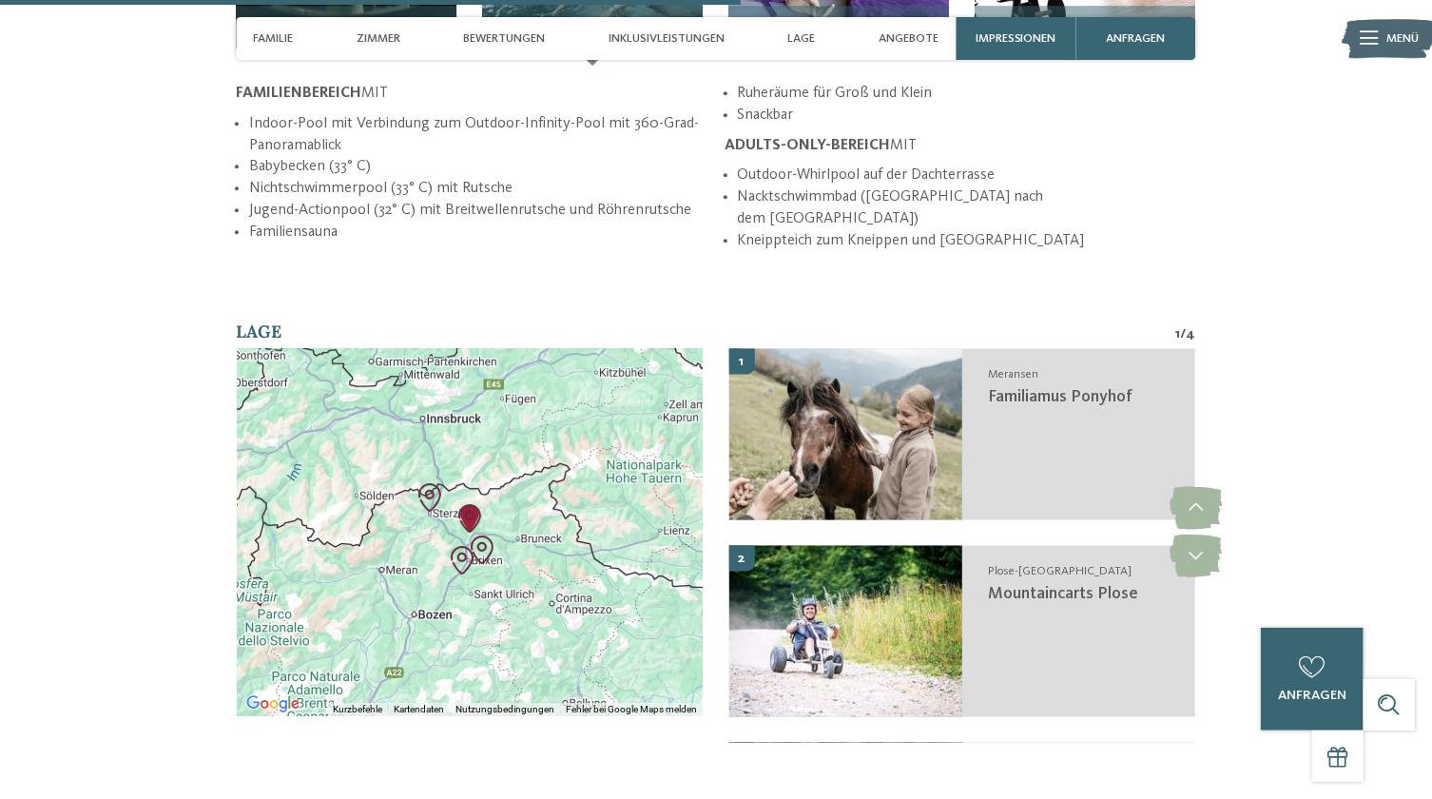
click at [430, 483] on img "Hochseilgarten Skytrek" at bounding box center [429, 497] width 29 height 29
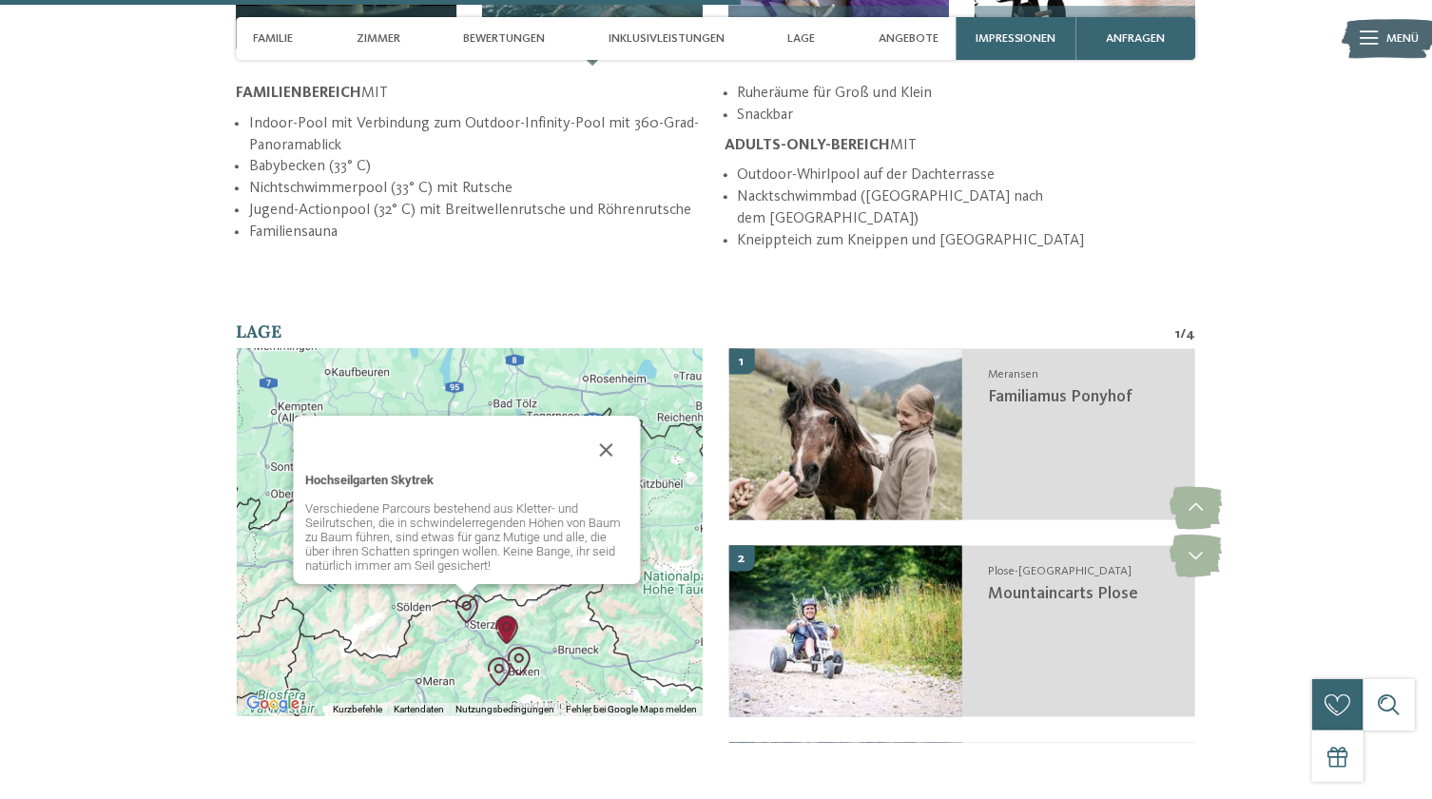
click at [509, 615] on img "Familiamus Ponyhof" at bounding box center [507, 629] width 29 height 29
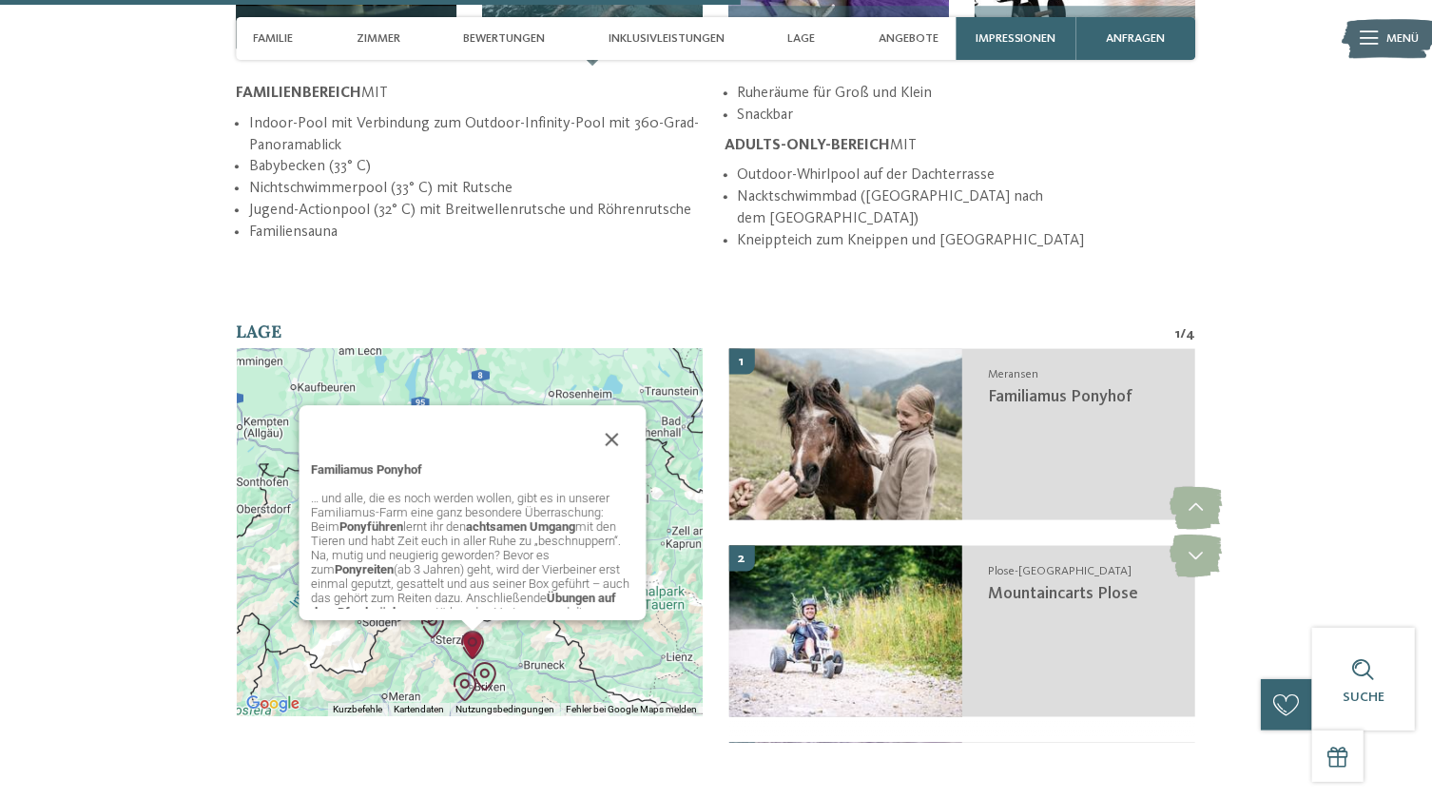
click at [486, 662] on img "Mountaincarts Plose" at bounding box center [485, 676] width 29 height 29
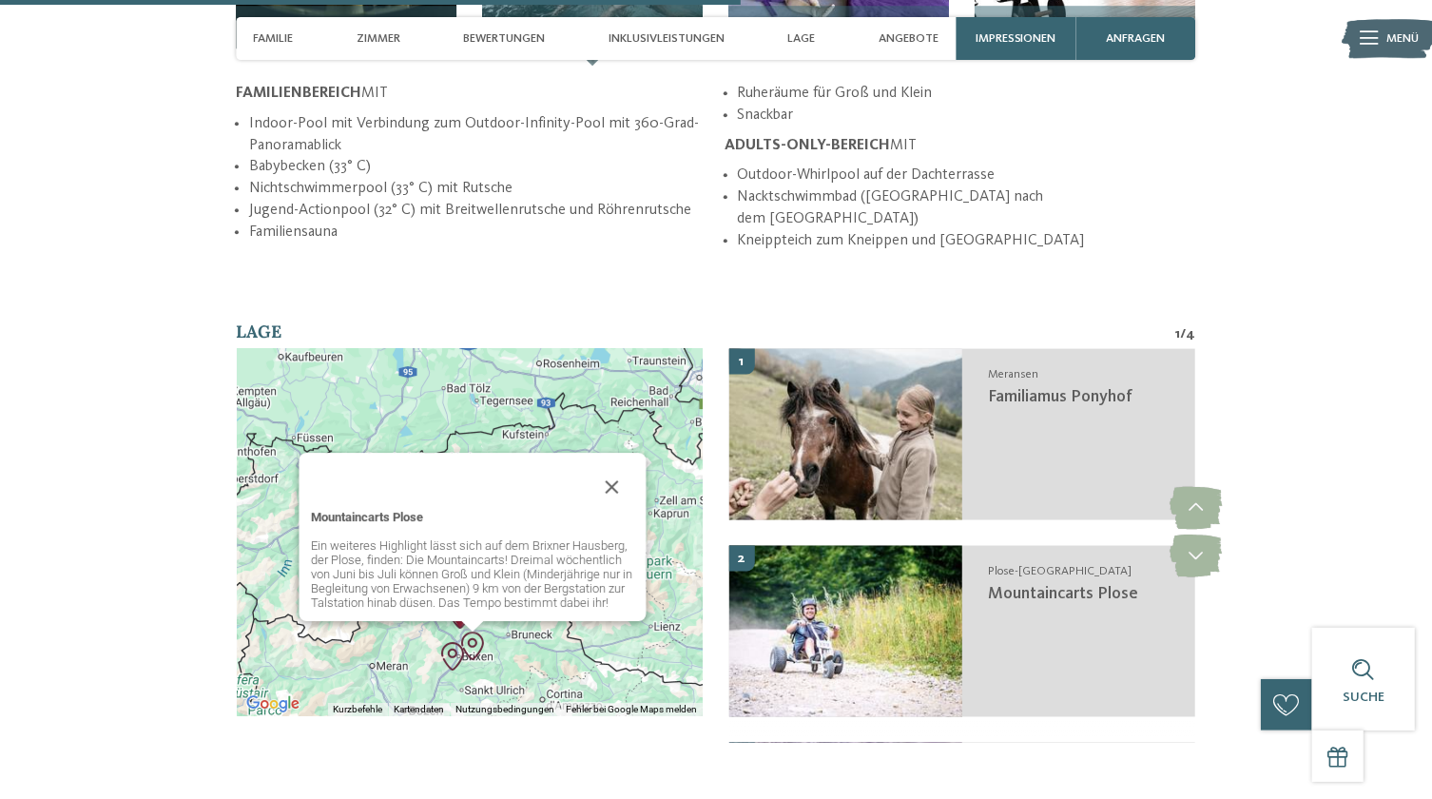
click at [453, 642] on img "Mineralienmuseum" at bounding box center [452, 656] width 29 height 29
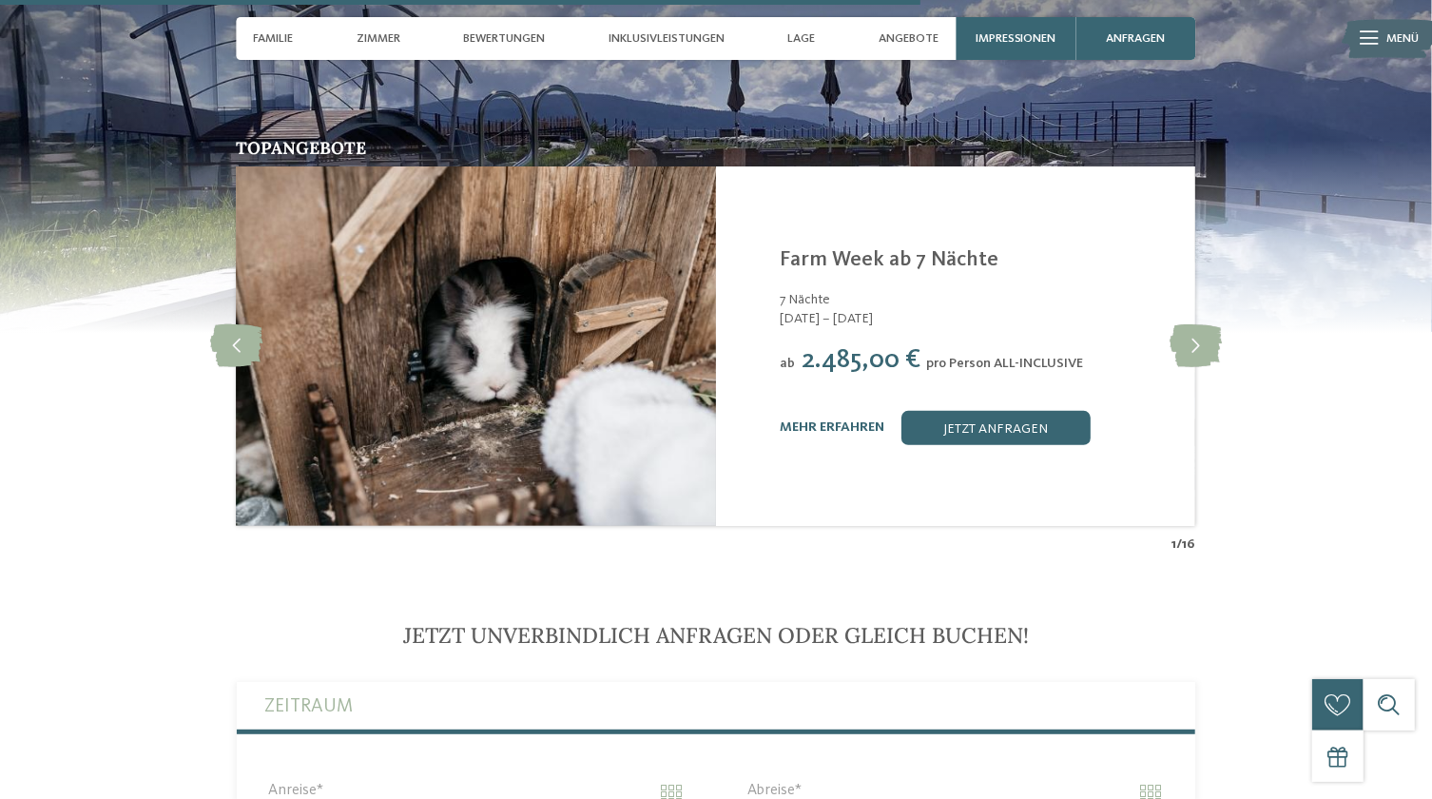
scroll to position [4033, 0]
